Goal: Task Accomplishment & Management: Manage account settings

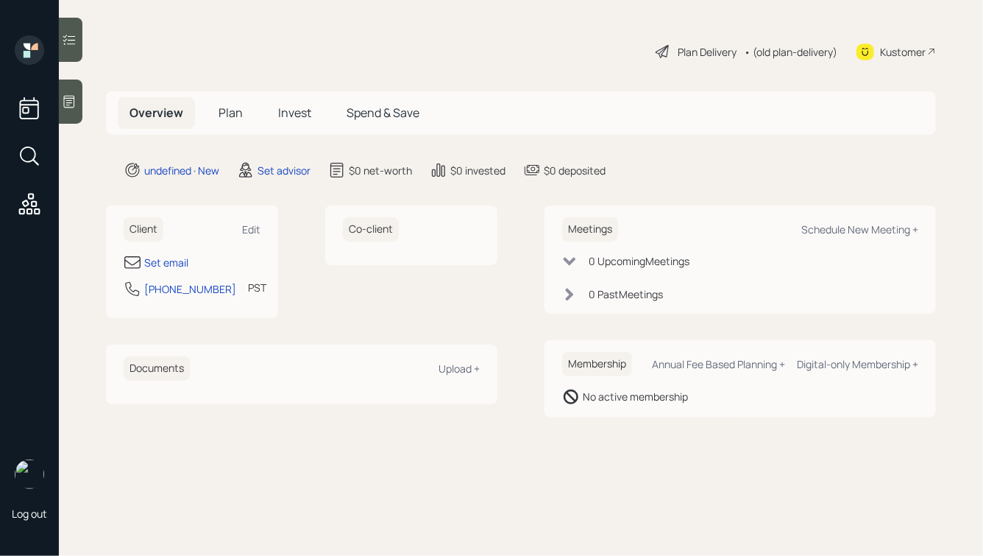
click at [68, 107] on icon at bounding box center [69, 102] width 11 height 13
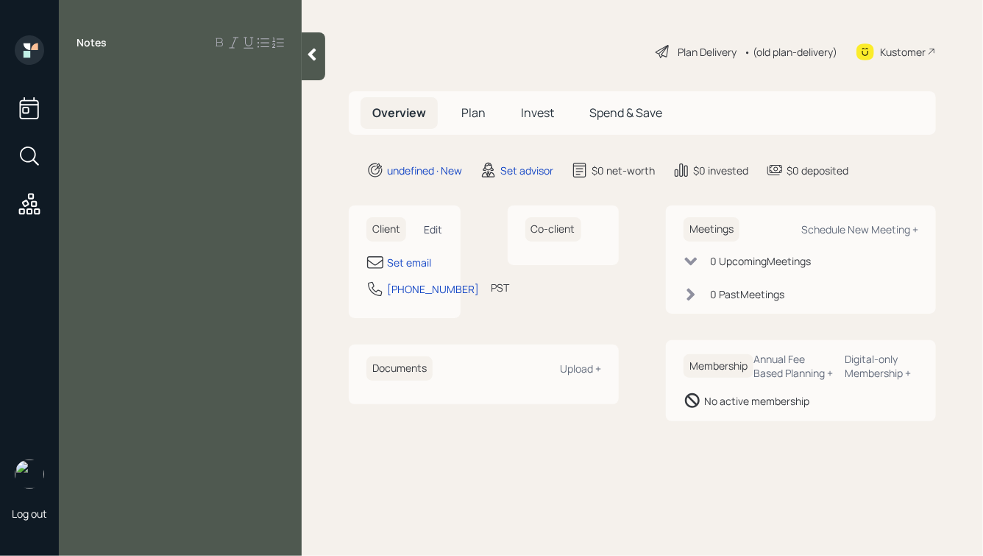
click at [431, 229] on div "Edit" at bounding box center [434, 229] width 18 height 14
select select "America/Los_Angeles"
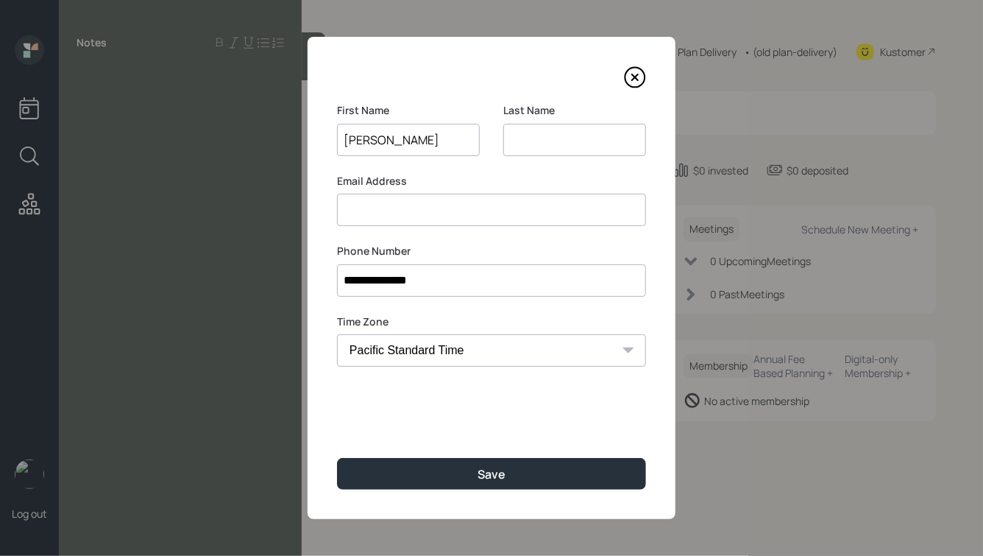
type input "[PERSON_NAME]"
click at [337, 458] on button "Save" at bounding box center [491, 474] width 309 height 32
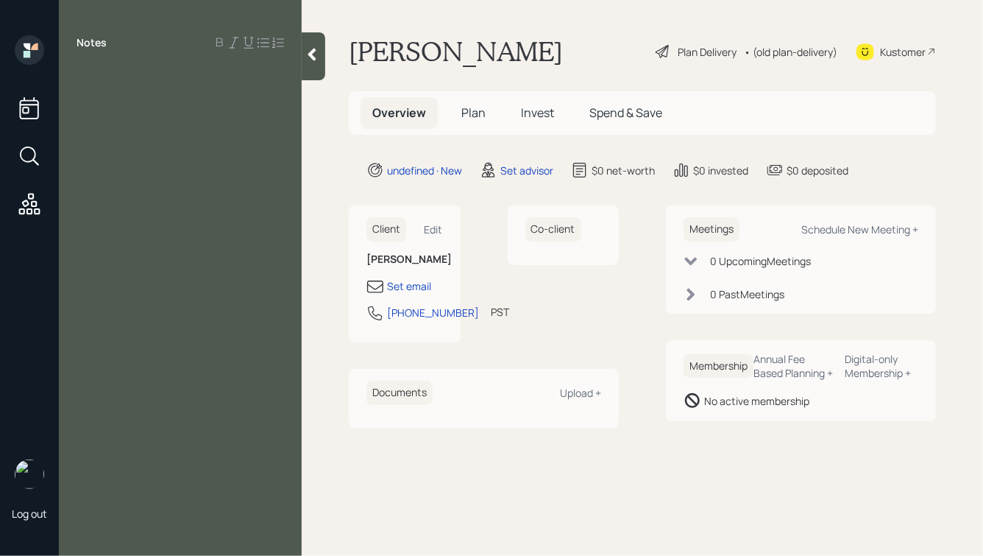
click at [189, 98] on div "Notes" at bounding box center [180, 286] width 243 height 503
click at [126, 60] on div "Notes" at bounding box center [180, 286] width 243 height 503
click at [105, 73] on div at bounding box center [181, 76] width 208 height 16
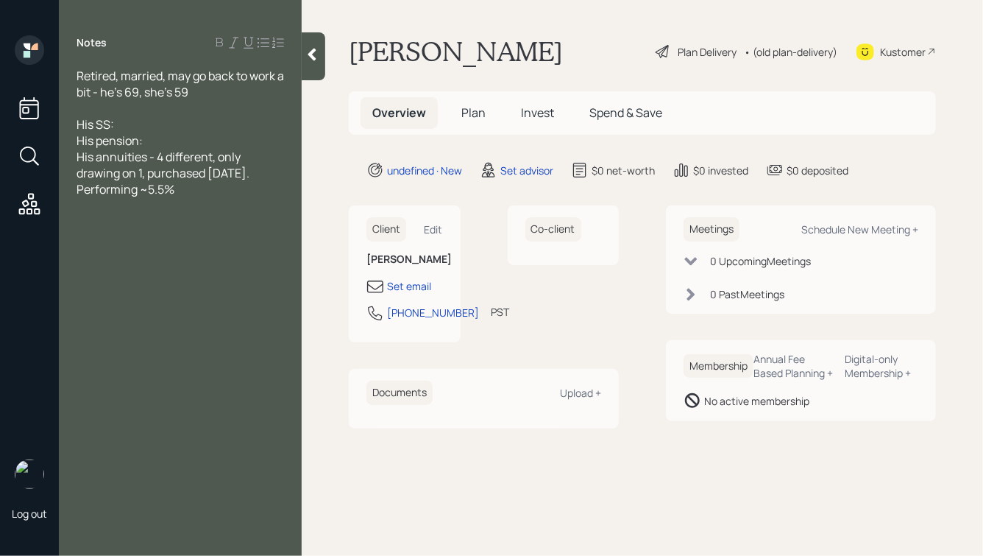
click at [128, 123] on div "His SS:" at bounding box center [181, 124] width 208 height 16
click at [173, 144] on div "His pension:" at bounding box center [181, 140] width 208 height 16
click at [155, 122] on div "His SS:" at bounding box center [181, 124] width 208 height 16
drag, startPoint x: 133, startPoint y: 123, endPoint x: 168, endPoint y: 132, distance: 35.9
click at [168, 132] on div "His SS: $1,400" at bounding box center [181, 124] width 208 height 16
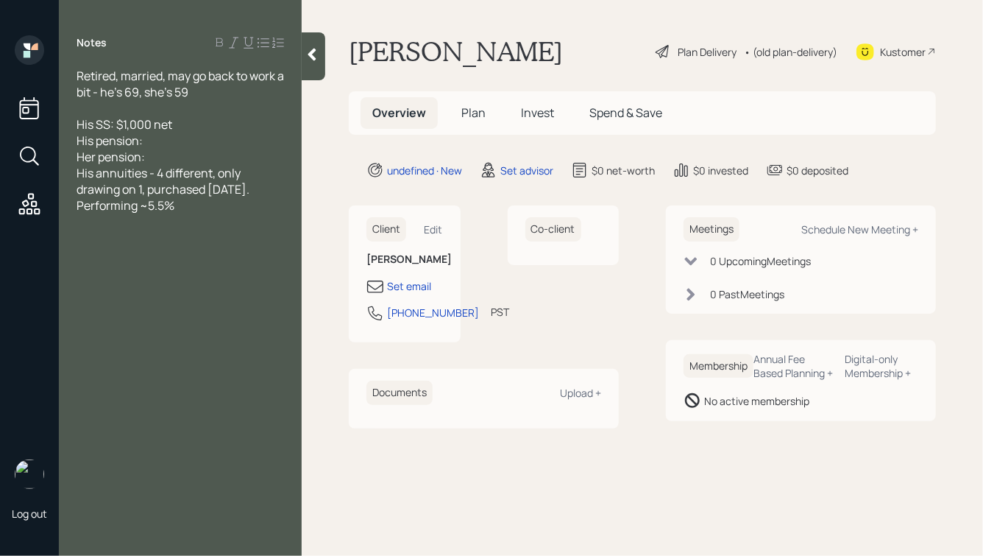
click at [174, 145] on div "His pension:" at bounding box center [181, 140] width 208 height 16
click at [166, 138] on div "His pension:" at bounding box center [181, 140] width 208 height 16
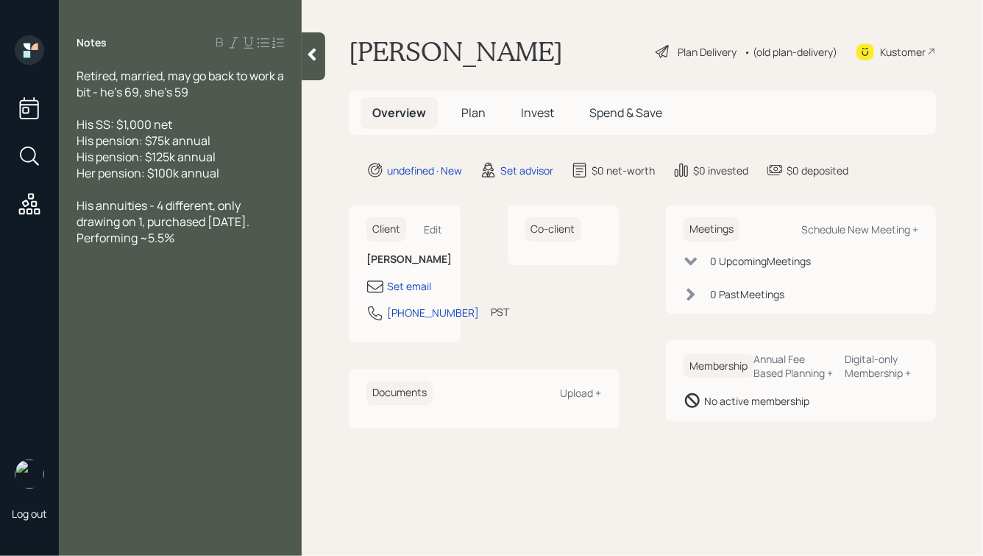
click at [196, 237] on div "His annuities - 4 different, only drawing on 1, purchased [DATE]. Performing ~5…" at bounding box center [181, 221] width 208 height 49
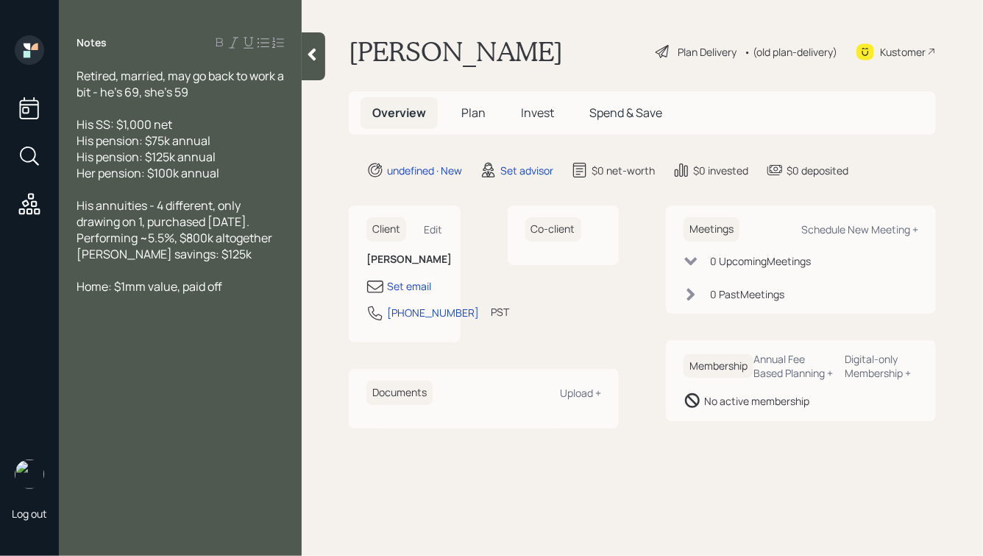
click at [313, 48] on icon at bounding box center [312, 54] width 15 height 15
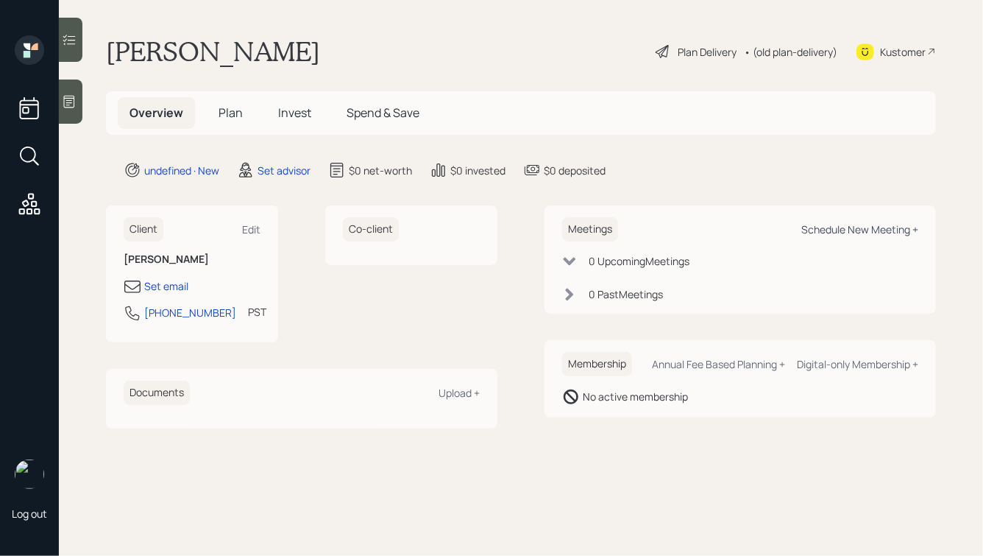
click at [837, 231] on div "Schedule New Meeting +" at bounding box center [859, 229] width 117 height 14
select select "round-[PERSON_NAME]"
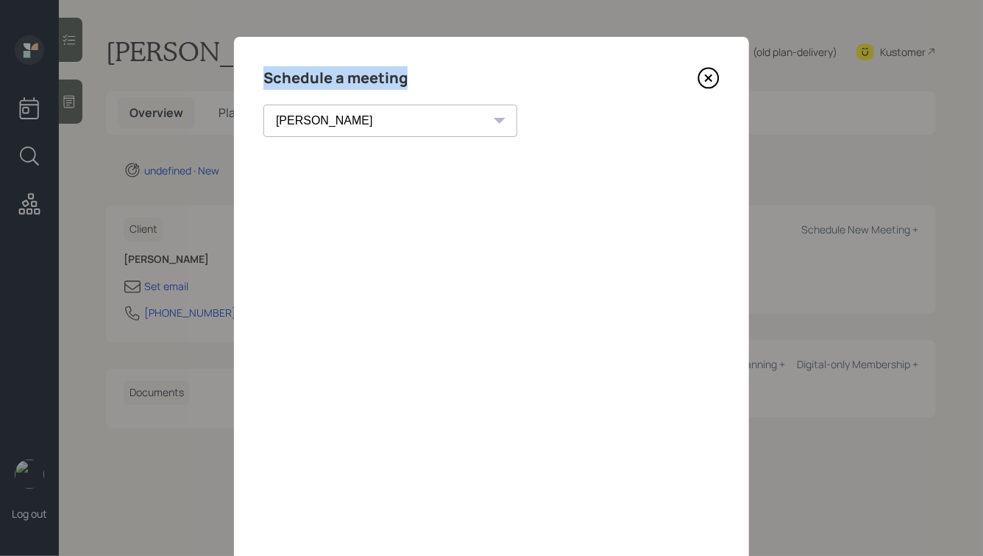
drag, startPoint x: 407, startPoint y: 83, endPoint x: 214, endPoint y: 83, distance: 192.8
click at [215, 83] on div "Schedule a meeting [PERSON_NAME] [PERSON_NAME] [PERSON_NAME] [PERSON_NAME] [PER…" at bounding box center [491, 278] width 983 height 556
click at [393, 77] on h4 "Schedule a meeting" at bounding box center [335, 78] width 144 height 24
click at [709, 77] on icon at bounding box center [709, 78] width 6 height 6
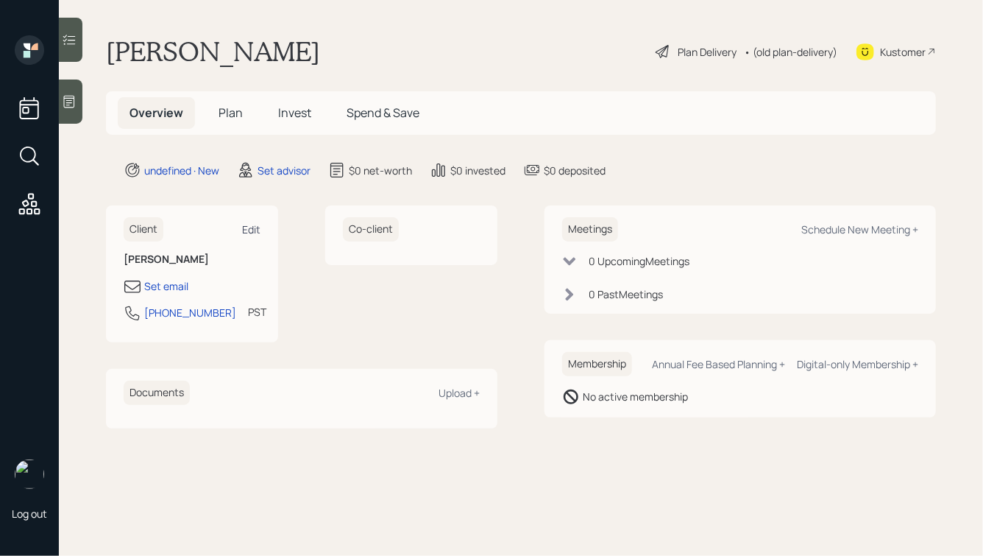
click at [247, 224] on div "Edit" at bounding box center [251, 229] width 18 height 14
select select "America/Los_Angeles"
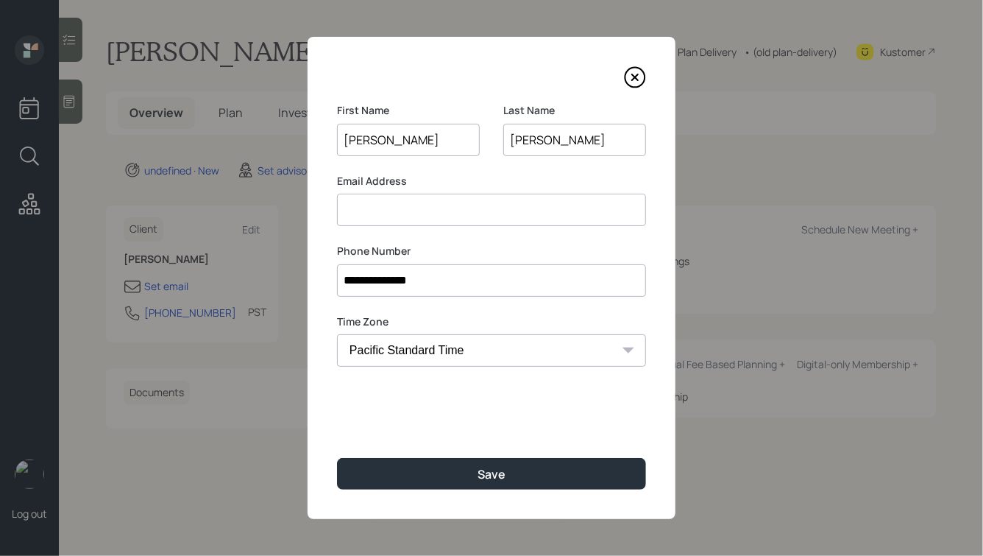
click at [414, 218] on input at bounding box center [491, 210] width 309 height 32
paste input "[EMAIL_ADDRESS][DOMAIN_NAME]"
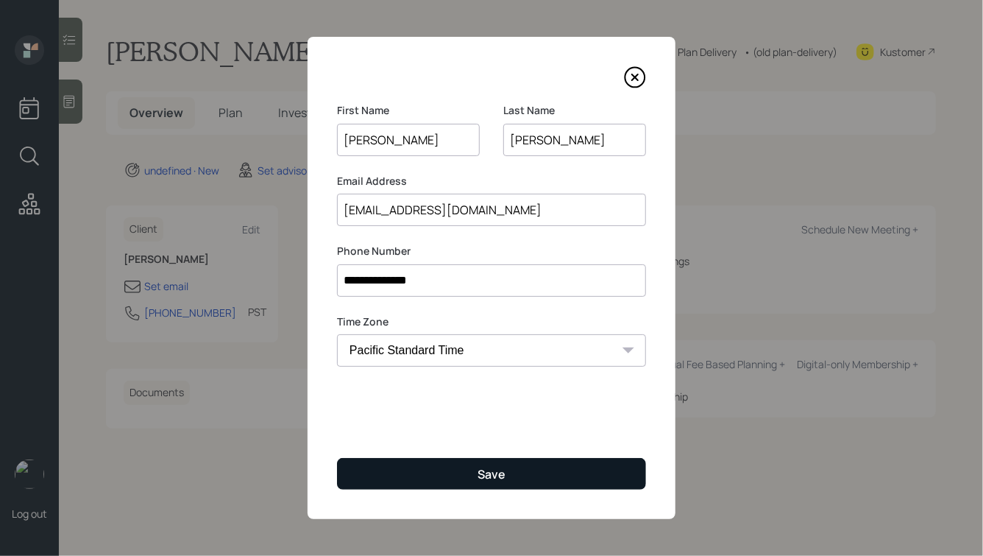
type input "[EMAIL_ADDRESS][DOMAIN_NAME]"
click at [456, 477] on button "Save" at bounding box center [491, 474] width 309 height 32
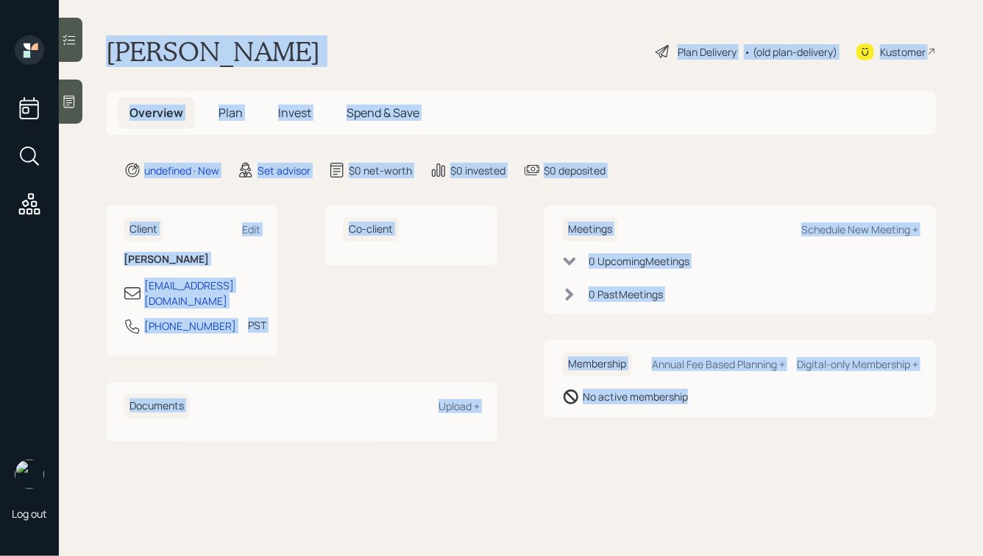
drag, startPoint x: 710, startPoint y: 450, endPoint x: 234, endPoint y: -84, distance: 715.7
click at [234, 0] on html "Log out [PERSON_NAME] Plan Delivery • (old plan-delivery) Kustomer Overview Pla…" at bounding box center [491, 278] width 983 height 556
click at [235, 18] on main "[PERSON_NAME] Plan Delivery • (old plan-delivery) Kustomer Overview Plan Invest…" at bounding box center [521, 278] width 924 height 556
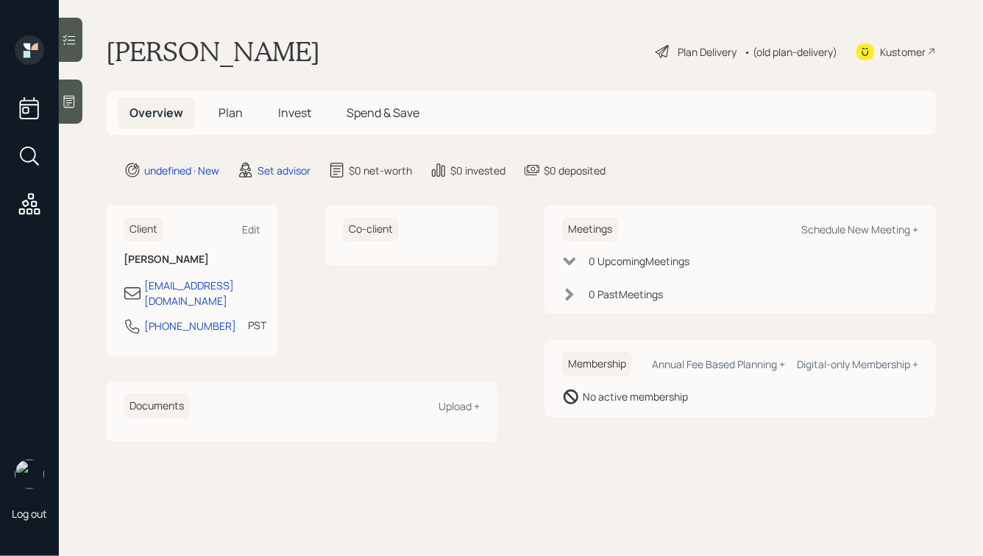
drag, startPoint x: 337, startPoint y: 52, endPoint x: 136, endPoint y: 29, distance: 202.2
click at [136, 29] on main "[PERSON_NAME] Plan Delivery • (old plan-delivery) Kustomer Overview Plan Invest…" at bounding box center [521, 278] width 924 height 556
click at [167, 51] on h1 "[PERSON_NAME]" at bounding box center [213, 51] width 214 height 32
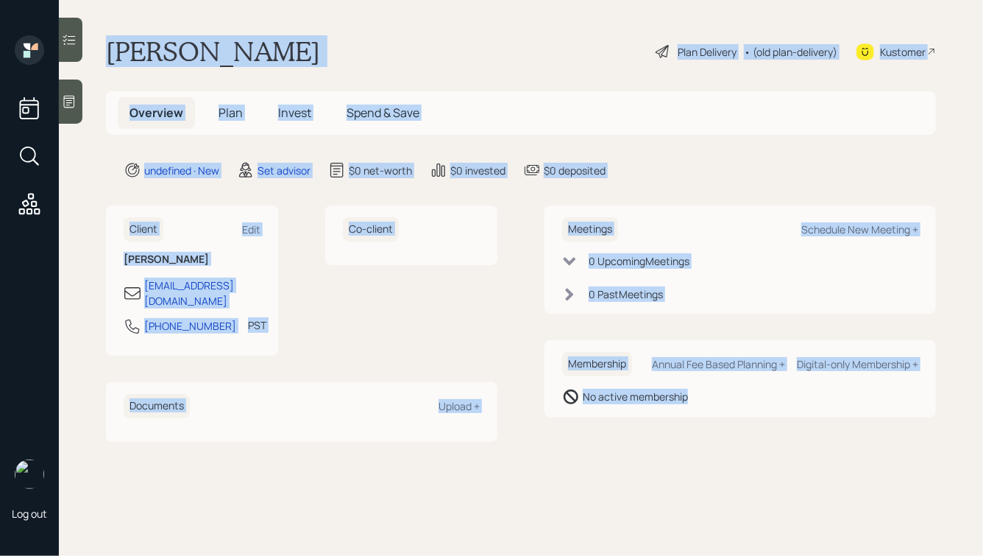
drag, startPoint x: 105, startPoint y: 52, endPoint x: 679, endPoint y: 428, distance: 686.7
click at [679, 428] on main "[PERSON_NAME] Plan Delivery • (old plan-delivery) Kustomer Overview Plan Invest…" at bounding box center [521, 278] width 924 height 556
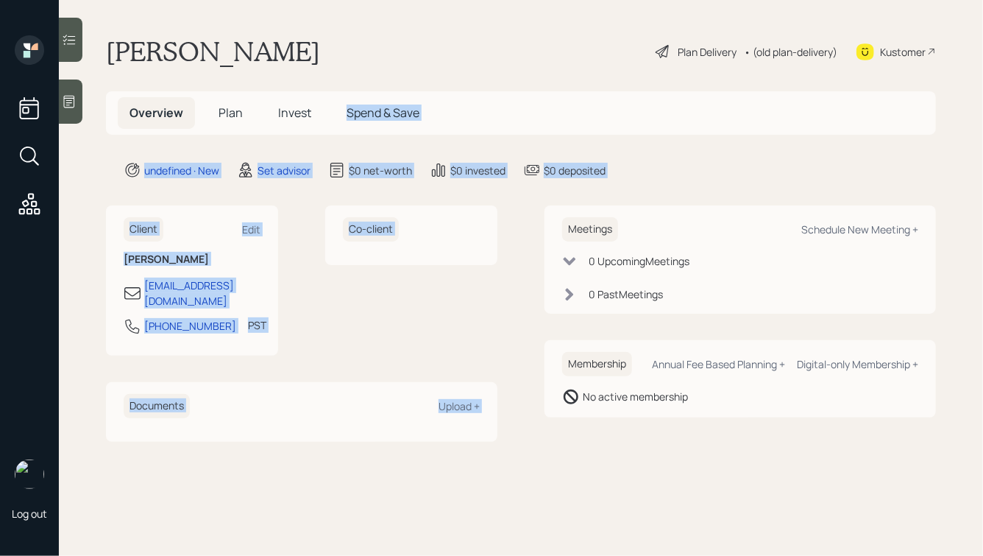
drag, startPoint x: 668, startPoint y: 180, endPoint x: 363, endPoint y: 63, distance: 327.1
click at [363, 66] on main "[PERSON_NAME] Plan Delivery • (old plan-delivery) Kustomer Overview Plan Invest…" at bounding box center [521, 278] width 924 height 556
click at [363, 63] on div "[PERSON_NAME] Plan Delivery • (old plan-delivery) Kustomer" at bounding box center [521, 51] width 830 height 32
